Goal: Information Seeking & Learning: Learn about a topic

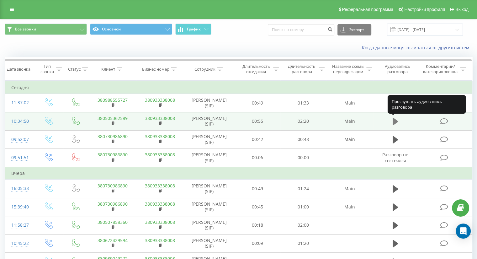
click at [396, 124] on icon at bounding box center [396, 121] width 6 height 9
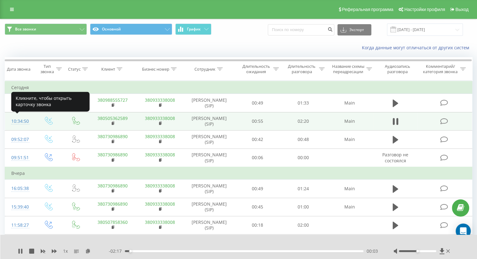
click at [23, 119] on div "10:34:50" at bounding box center [19, 121] width 17 height 12
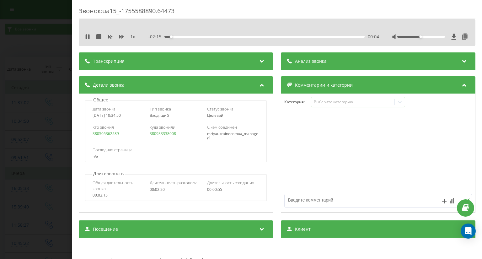
click at [258, 59] on icon at bounding box center [262, 60] width 8 height 6
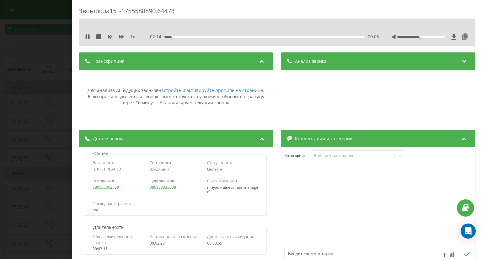
click at [258, 59] on icon at bounding box center [262, 60] width 8 height 6
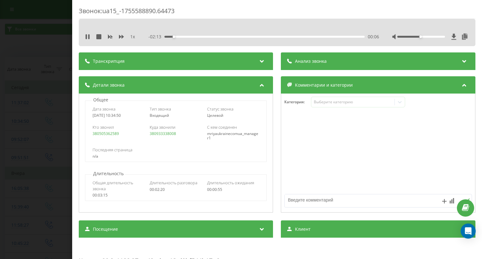
click at [20, 80] on div "Звонок : ua15_-1755588890.64473 1 x - 02:13 00:06 00:06 Транскрипция Для анализ…" at bounding box center [241, 129] width 482 height 259
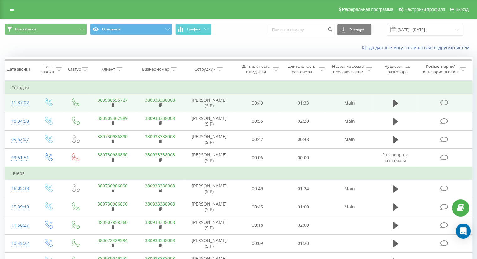
click at [25, 103] on div "11:37:02" at bounding box center [19, 103] width 17 height 12
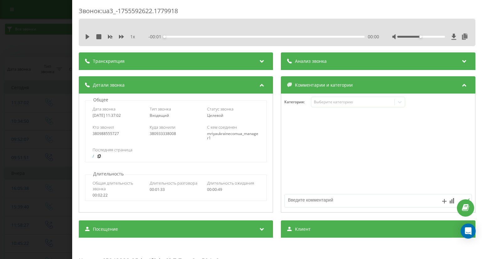
click at [261, 61] on icon at bounding box center [262, 60] width 8 height 6
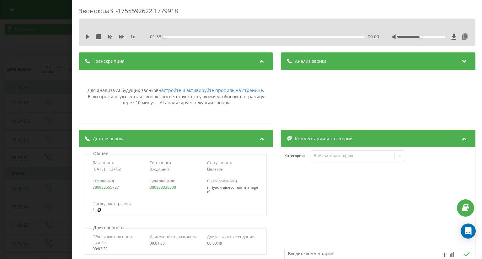
click at [261, 61] on icon at bounding box center [262, 60] width 8 height 6
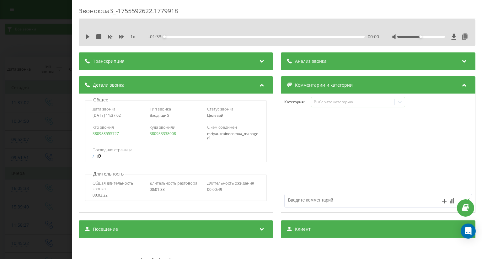
click at [462, 62] on icon at bounding box center [465, 60] width 8 height 6
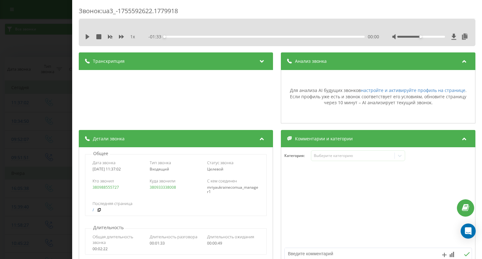
click at [462, 62] on icon at bounding box center [465, 60] width 8 height 6
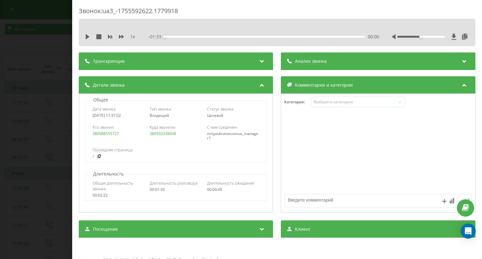
click at [36, 76] on div "Звонок : ua3_-1755592622.1779918 1 x - 01:33 00:00 00:00 Транскрипция Для анали…" at bounding box center [241, 129] width 482 height 259
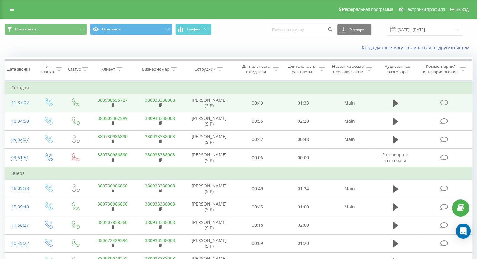
click at [20, 101] on div "11:37:02" at bounding box center [19, 103] width 17 height 12
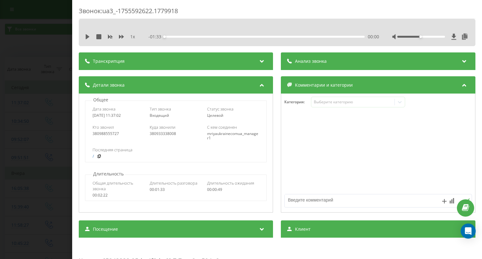
click at [260, 63] on icon at bounding box center [262, 60] width 8 height 6
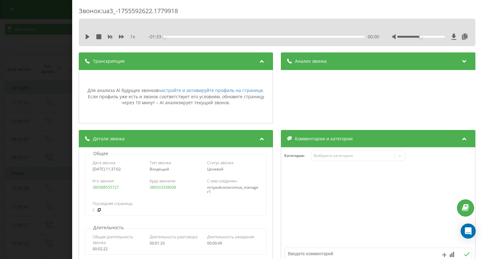
click at [260, 63] on icon at bounding box center [262, 60] width 8 height 6
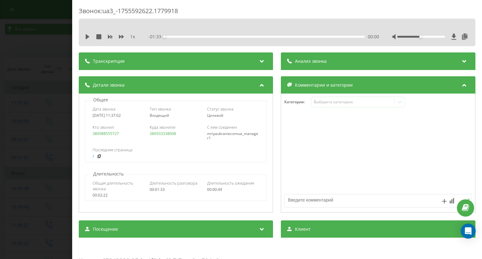
click at [19, 73] on div "Звонок : ua3_-1755592622.1779918 1 x - 01:33 00:00 00:00 Транскрипция Для анали…" at bounding box center [241, 129] width 482 height 259
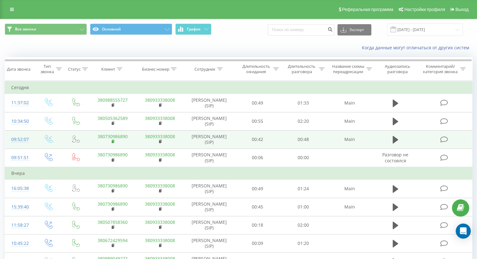
click at [114, 142] on icon at bounding box center [113, 141] width 2 height 3
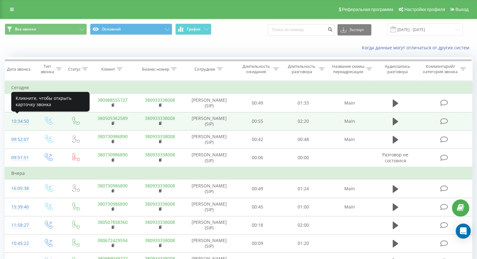
click at [17, 122] on div "10:34:50" at bounding box center [19, 121] width 17 height 12
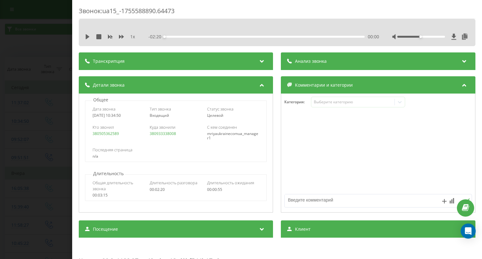
click at [265, 64] on div "Транскрипция" at bounding box center [176, 61] width 194 height 18
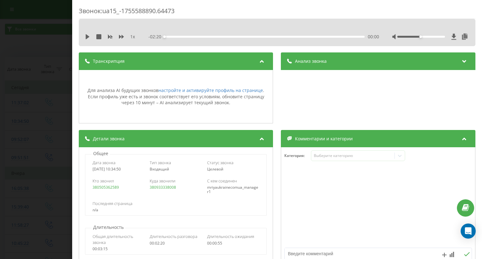
click at [265, 64] on div "Транскрипция" at bounding box center [176, 61] width 194 height 18
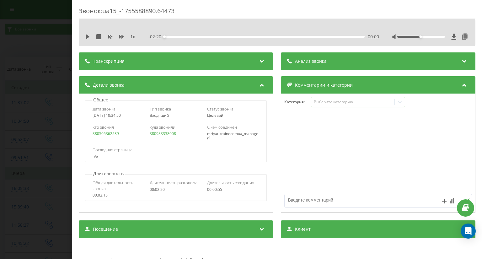
click at [85, 35] on div "1 x - 02:20 00:00 00:00" at bounding box center [276, 36] width 387 height 9
click at [87, 35] on icon at bounding box center [88, 36] width 4 height 5
click at [87, 38] on icon at bounding box center [87, 36] width 5 height 5
click at [88, 38] on icon at bounding box center [88, 36] width 4 height 5
drag, startPoint x: 230, startPoint y: 37, endPoint x: 298, endPoint y: 43, distance: 67.8
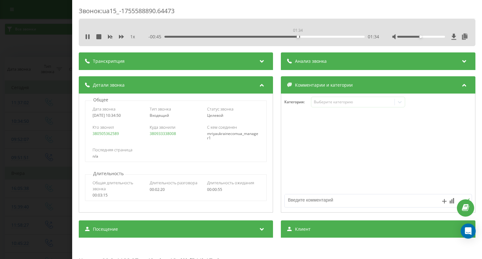
click at [298, 43] on div "1 x - 00:45 01:34 01:34" at bounding box center [277, 32] width 397 height 27
click at [88, 36] on icon at bounding box center [87, 36] width 5 height 5
click at [86, 37] on icon at bounding box center [88, 36] width 4 height 5
click at [86, 37] on icon at bounding box center [86, 36] width 1 height 5
click at [49, 52] on div "Звонок : ua15_-1755588890.64473 1 x - 00:26 01:54 01:54 Транскрипция Для анализ…" at bounding box center [241, 129] width 482 height 259
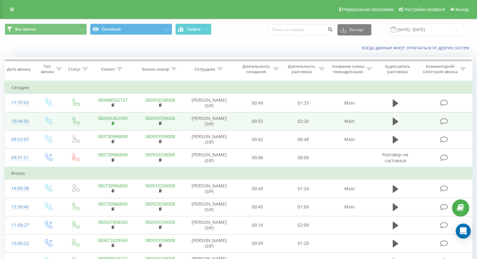
click at [113, 124] on rect at bounding box center [113, 123] width 2 height 3
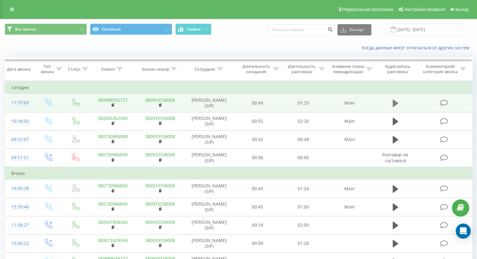
click at [398, 101] on button at bounding box center [395, 103] width 9 height 9
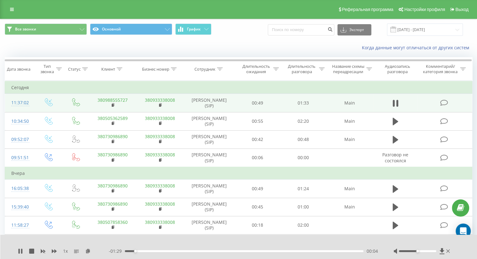
click at [22, 100] on div "11:37:02" at bounding box center [19, 103] width 17 height 12
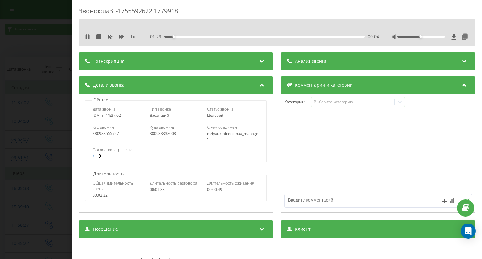
click at [261, 34] on div "- 01:29 00:04 00:04" at bounding box center [264, 37] width 230 height 6
click at [384, 66] on div "Анализ звонка" at bounding box center [378, 61] width 194 height 18
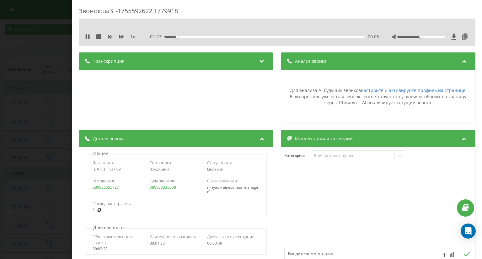
click at [384, 66] on div "Анализ звонка" at bounding box center [378, 61] width 194 height 18
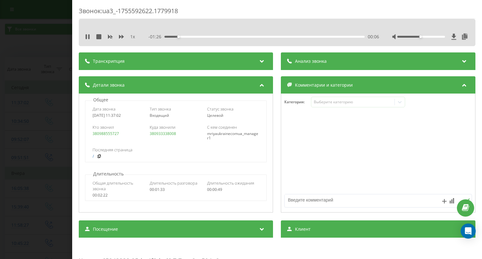
click at [262, 62] on icon at bounding box center [262, 60] width 8 height 6
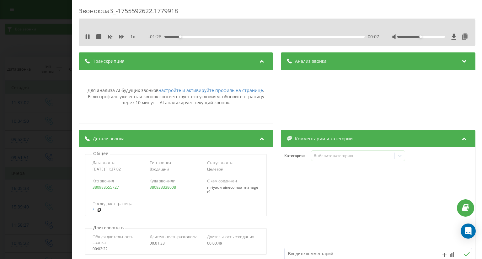
click at [262, 62] on icon at bounding box center [262, 60] width 8 height 6
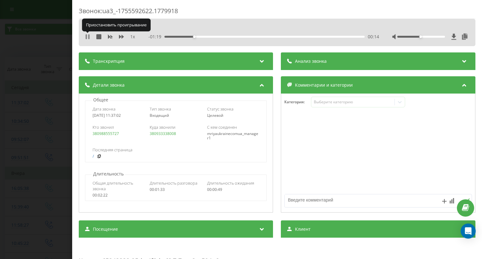
click at [87, 36] on icon at bounding box center [86, 36] width 1 height 5
click at [88, 37] on icon at bounding box center [88, 36] width 4 height 5
click at [88, 35] on icon at bounding box center [87, 36] width 5 height 5
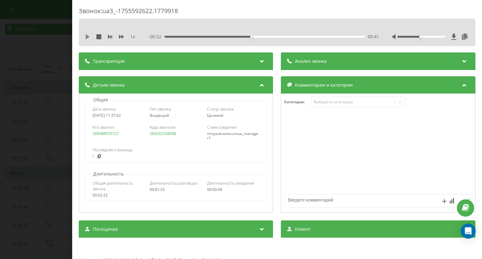
click at [86, 37] on icon at bounding box center [88, 36] width 4 height 5
click at [86, 37] on icon at bounding box center [86, 36] width 1 height 5
click at [53, 62] on div "Звонок : ua3_-1755592622.1779918 1 x - 00:48 00:44 00:44 Транскрипция Для анали…" at bounding box center [241, 129] width 482 height 259
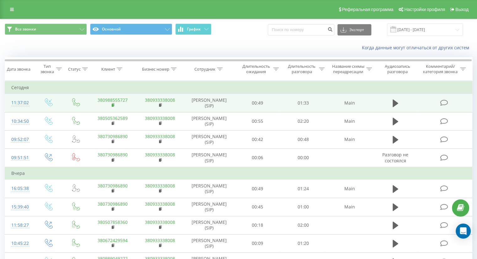
click at [113, 106] on rect at bounding box center [113, 105] width 2 height 3
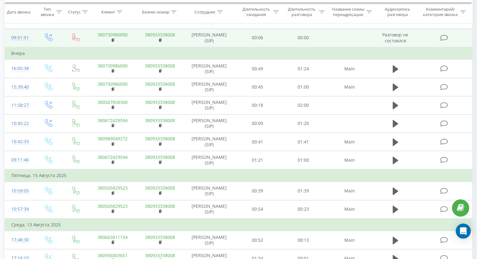
scroll to position [126, 0]
